Goal: Check status: Check status

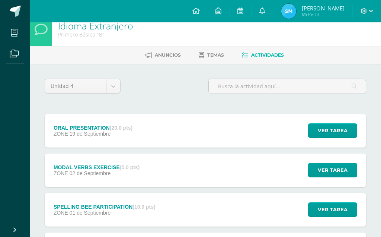
scroll to position [10, 0]
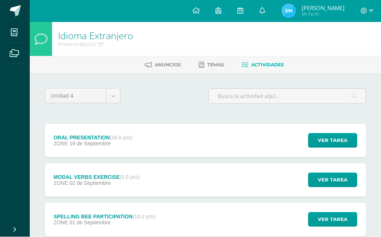
scroll to position [0, 0]
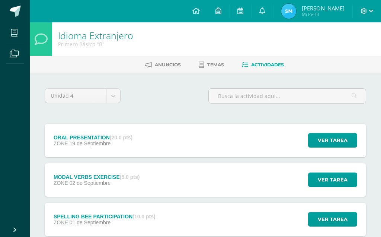
click at [10, 36] on span at bounding box center [14, 32] width 17 height 17
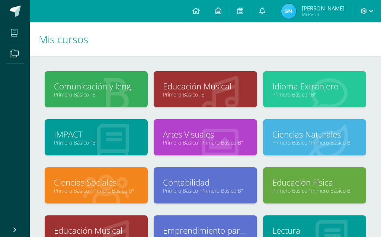
click at [329, 143] on link "Primero Básico "Primero Básico B"" at bounding box center [315, 142] width 85 height 7
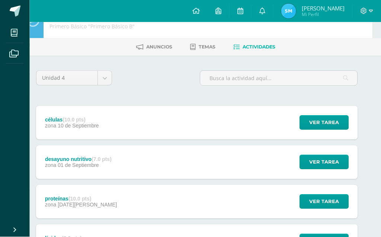
scroll to position [26, 8]
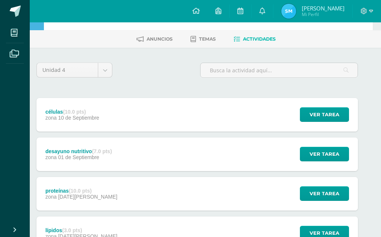
click at [318, 13] on span "Mi Perfil" at bounding box center [323, 14] width 43 height 6
click at [322, 8] on span "[PERSON_NAME]" at bounding box center [323, 7] width 43 height 7
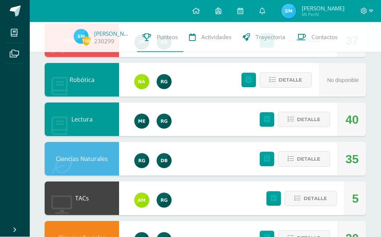
scroll to position [281, 0]
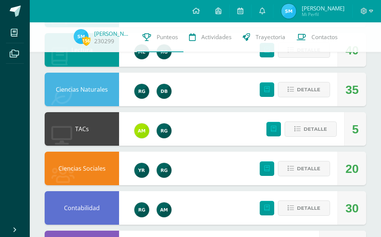
click at [314, 95] on span "Detalle" at bounding box center [308, 90] width 23 height 14
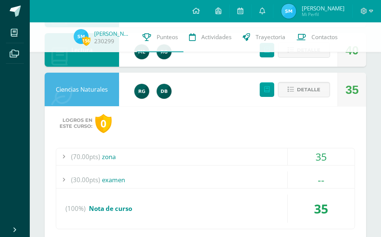
click at [300, 155] on div "35" at bounding box center [321, 156] width 67 height 17
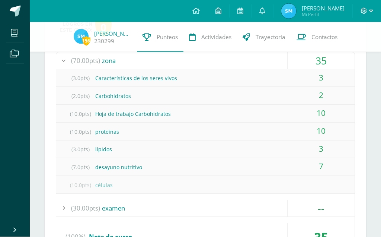
scroll to position [381, 0]
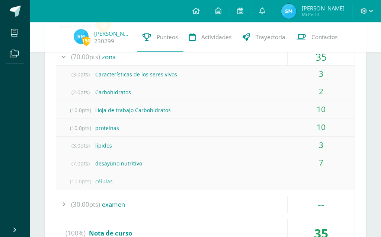
click at [378, 147] on div "Pendiente Punteos de: Stephanie Karina Unidad 4 Unidad 1 Unidad 2 Unidad 3 Unid…" at bounding box center [205, 162] width 351 height 1042
